Goal: Task Accomplishment & Management: Manage account settings

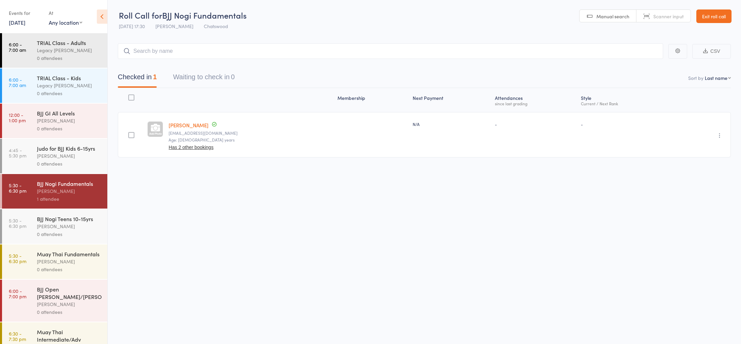
click at [716, 19] on link "Exit roll call" at bounding box center [713, 16] width 35 height 14
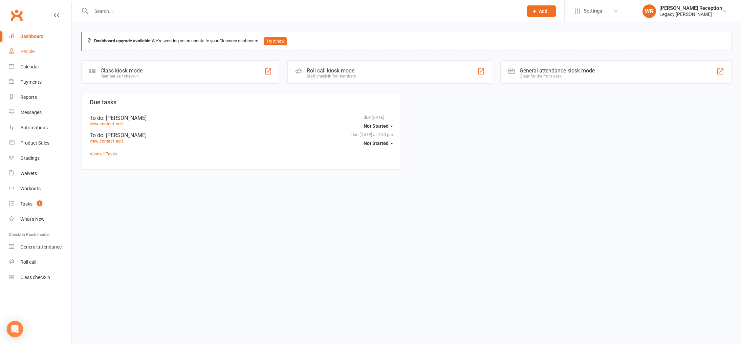
click at [31, 52] on div "People" at bounding box center [27, 51] width 14 height 5
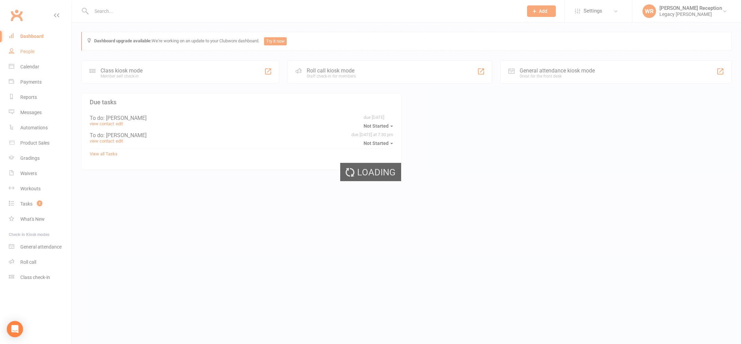
select select "100"
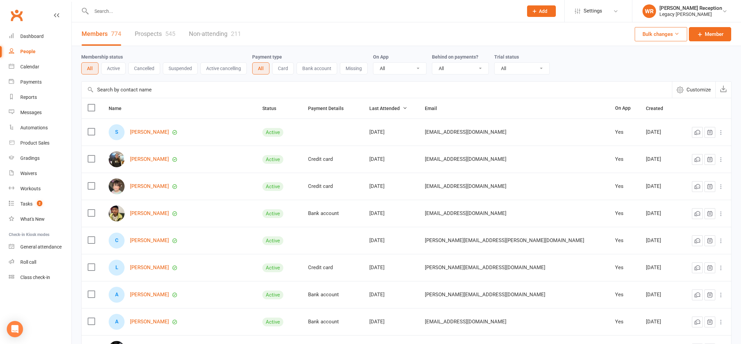
click at [116, 70] on button "Active" at bounding box center [113, 68] width 24 height 12
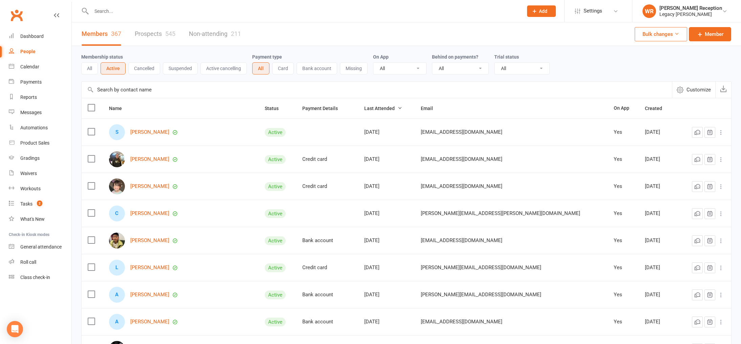
click at [176, 71] on button "Suspended" at bounding box center [180, 68] width 35 height 12
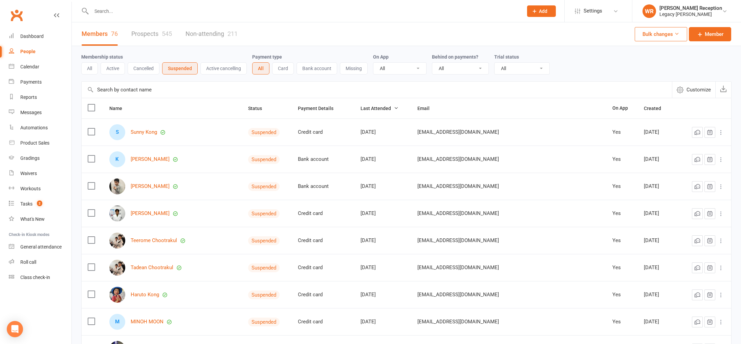
click at [111, 69] on button "Active" at bounding box center [113, 68] width 24 height 12
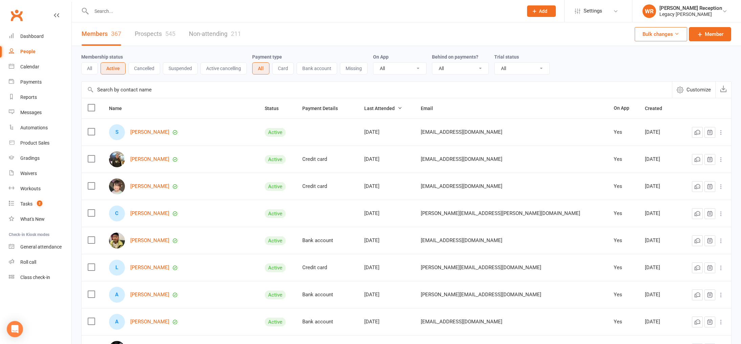
scroll to position [0, 0]
click at [188, 69] on button "Suspended" at bounding box center [180, 68] width 35 height 12
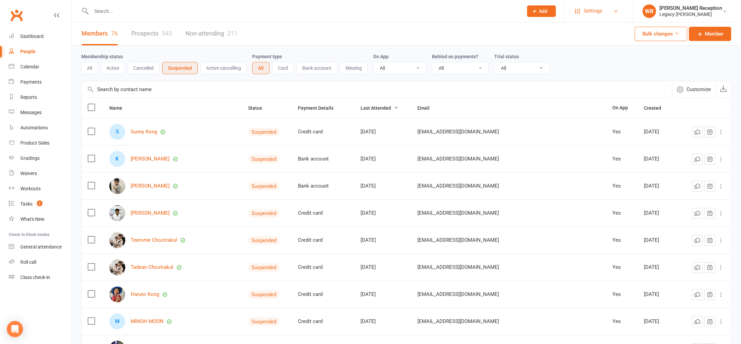
click at [598, 8] on span "Settings" at bounding box center [592, 10] width 19 height 15
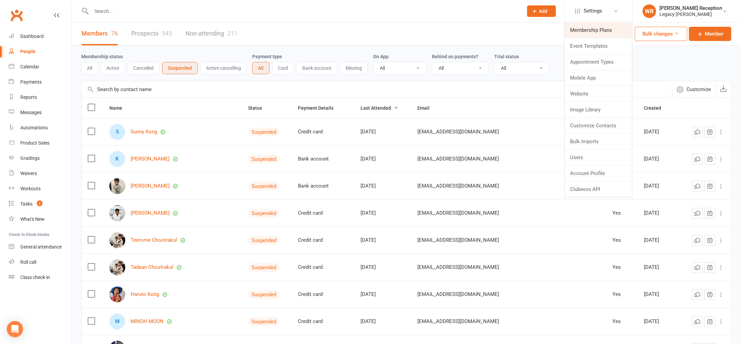
click at [599, 28] on link "Membership Plans" at bounding box center [597, 30] width 67 height 16
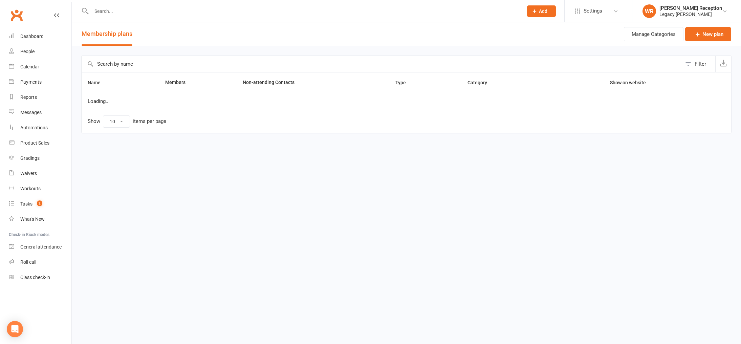
select select "25"
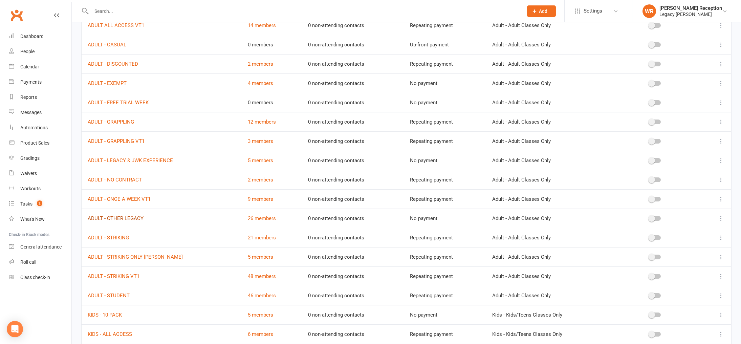
scroll to position [174, 0]
click at [126, 218] on link "ADULT - OTHER LEGACY" at bounding box center [116, 218] width 56 height 6
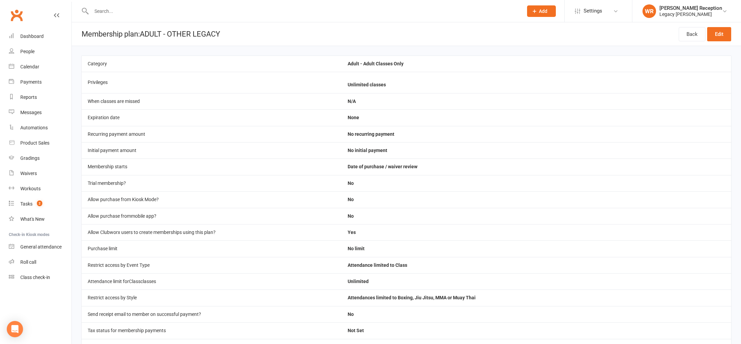
select select "25"
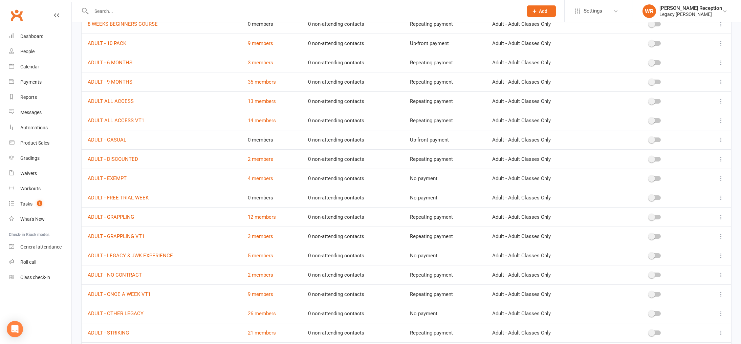
scroll to position [88, 0]
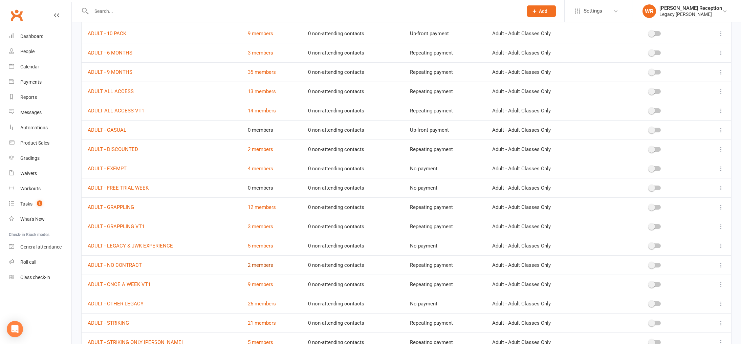
click at [253, 264] on link "2 members" at bounding box center [260, 265] width 25 height 6
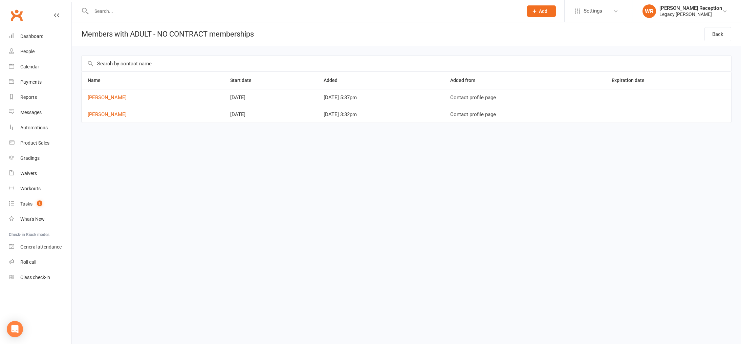
select select "25"
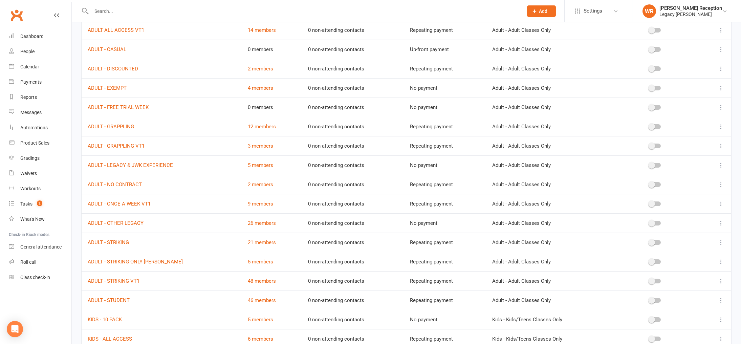
scroll to position [171, 0]
click at [250, 223] on link "26 members" at bounding box center [262, 221] width 28 height 6
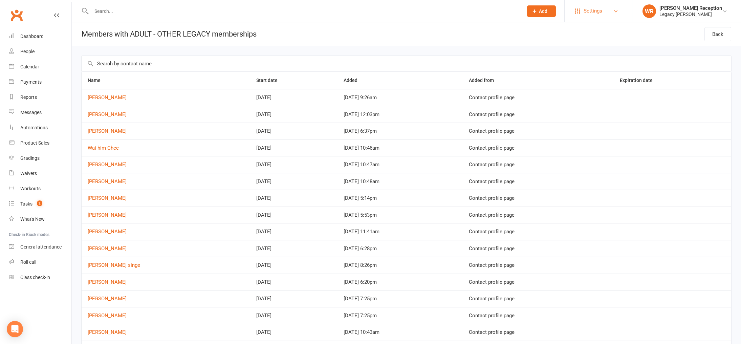
click at [602, 11] on span "Settings" at bounding box center [592, 10] width 19 height 15
click at [597, 32] on link "Membership Plans" at bounding box center [597, 30] width 67 height 16
select select "25"
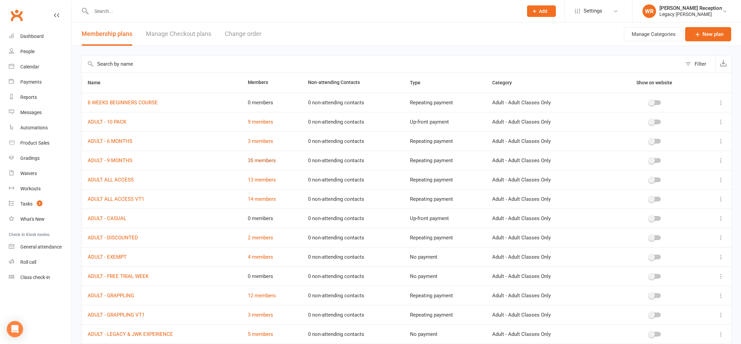
click at [260, 162] on link "35 members" at bounding box center [262, 160] width 28 height 6
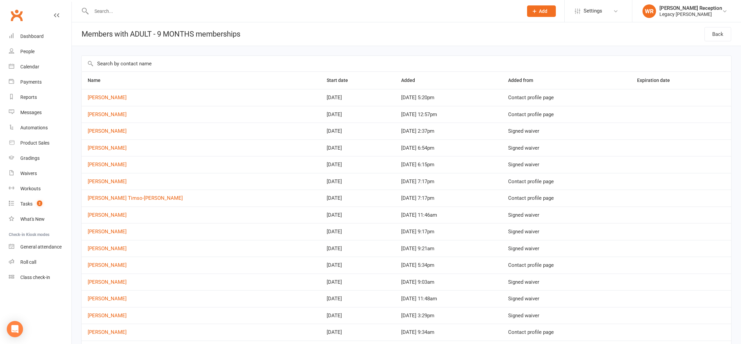
select select "25"
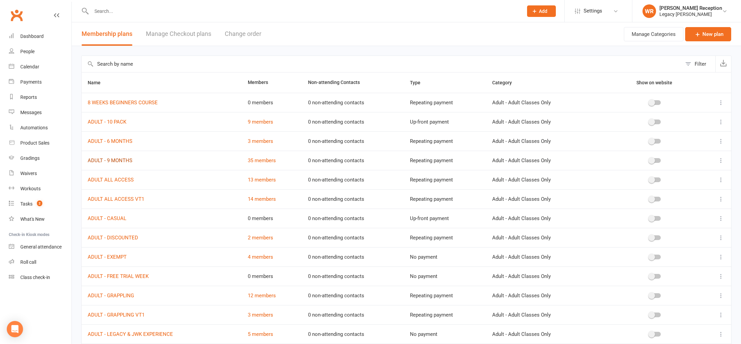
click at [120, 161] on link "ADULT - 9 MONTHS" at bounding box center [110, 160] width 45 height 6
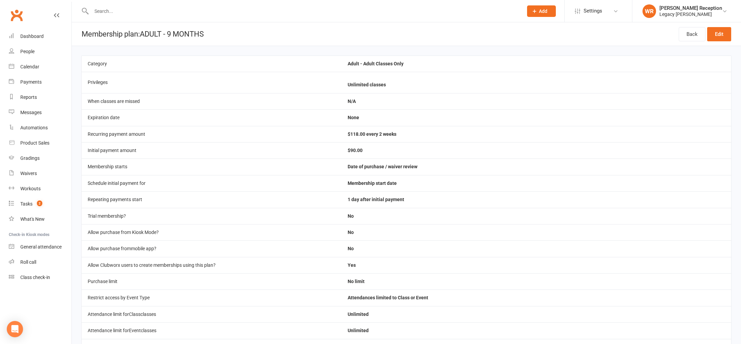
select select "25"
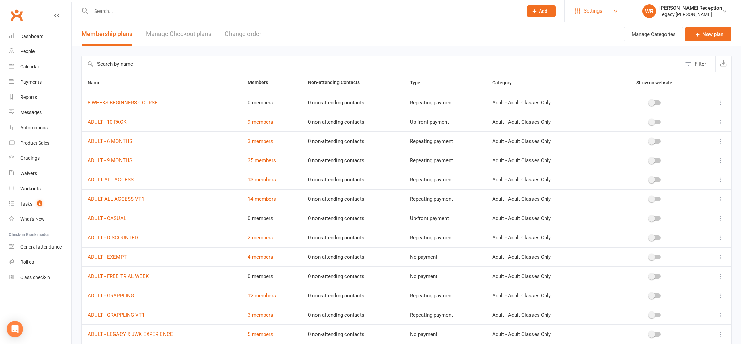
click at [602, 9] on span "Settings" at bounding box center [592, 10] width 19 height 15
click at [445, 58] on input "text" at bounding box center [382, 64] width 600 height 16
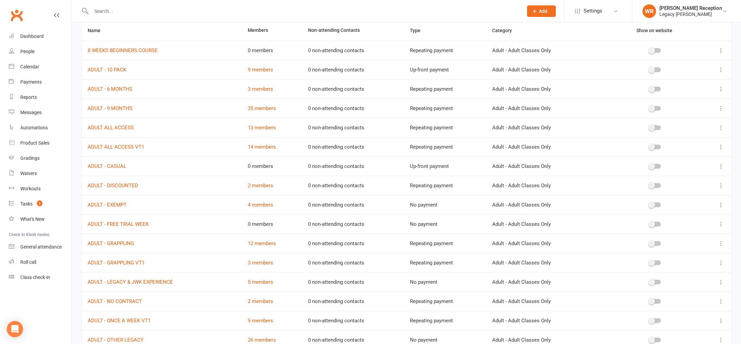
scroll to position [44, 0]
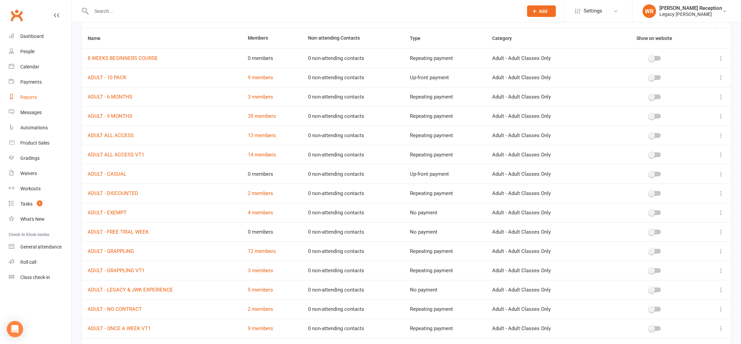
click at [28, 98] on div "Reports" at bounding box center [28, 96] width 17 height 5
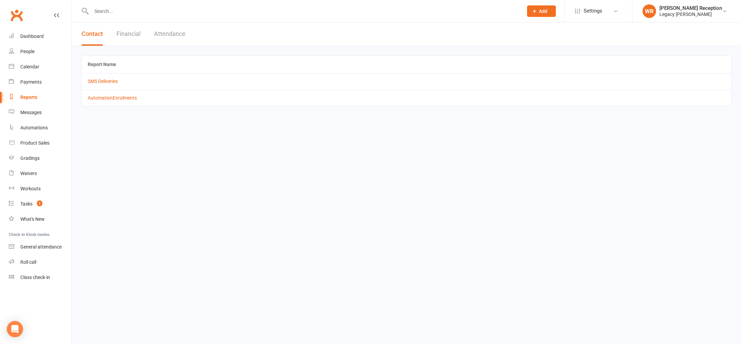
click at [133, 32] on button "Financial" at bounding box center [128, 33] width 24 height 23
click at [92, 36] on button "Contact" at bounding box center [92, 33] width 21 height 23
click at [681, 13] on div "Legacy [PERSON_NAME]" at bounding box center [690, 14] width 63 height 6
click at [376, 125] on html "Prospect Member Non-attending contact Class / event Appointment Grading event T…" at bounding box center [370, 62] width 741 height 125
click at [26, 96] on div "Reports" at bounding box center [28, 96] width 17 height 5
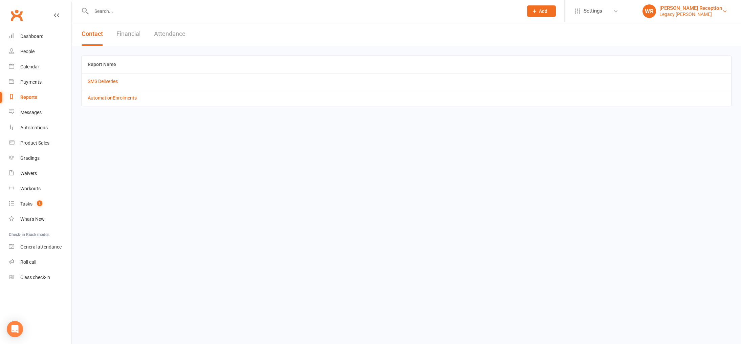
click at [703, 10] on div "[PERSON_NAME] Reception" at bounding box center [690, 8] width 63 height 6
click at [568, 125] on html "Prospect Member Non-attending contact Class / event Appointment Grading event T…" at bounding box center [370, 62] width 741 height 125
click at [701, 14] on div "Legacy [PERSON_NAME]" at bounding box center [690, 14] width 63 height 6
click at [597, 12] on span "Settings" at bounding box center [592, 10] width 19 height 15
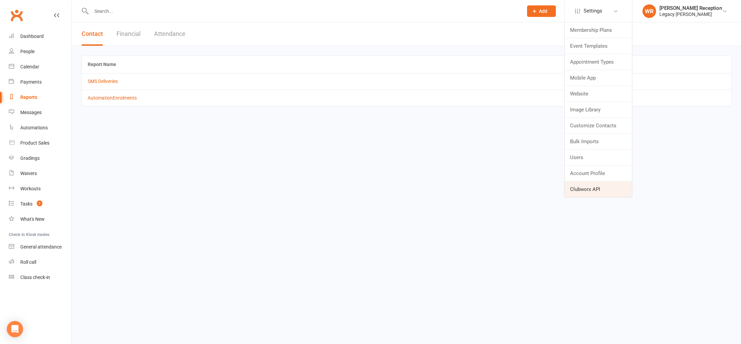
click at [593, 188] on link "Clubworx API" at bounding box center [597, 189] width 67 height 16
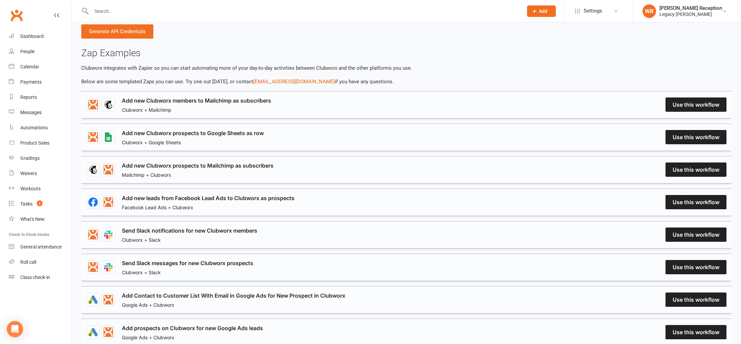
scroll to position [54, 0]
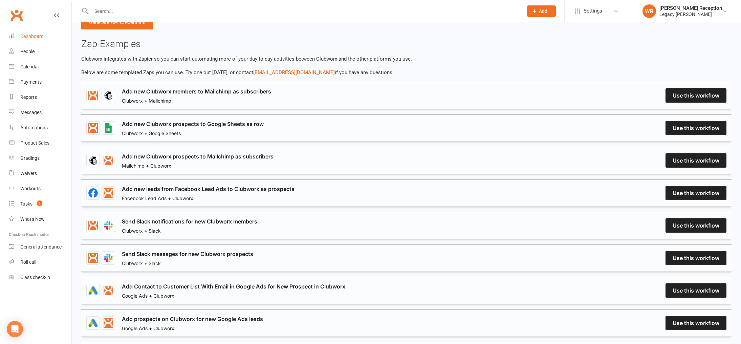
click at [28, 37] on div "Dashboard" at bounding box center [31, 36] width 23 height 5
